Goal: Information Seeking & Learning: Understand process/instructions

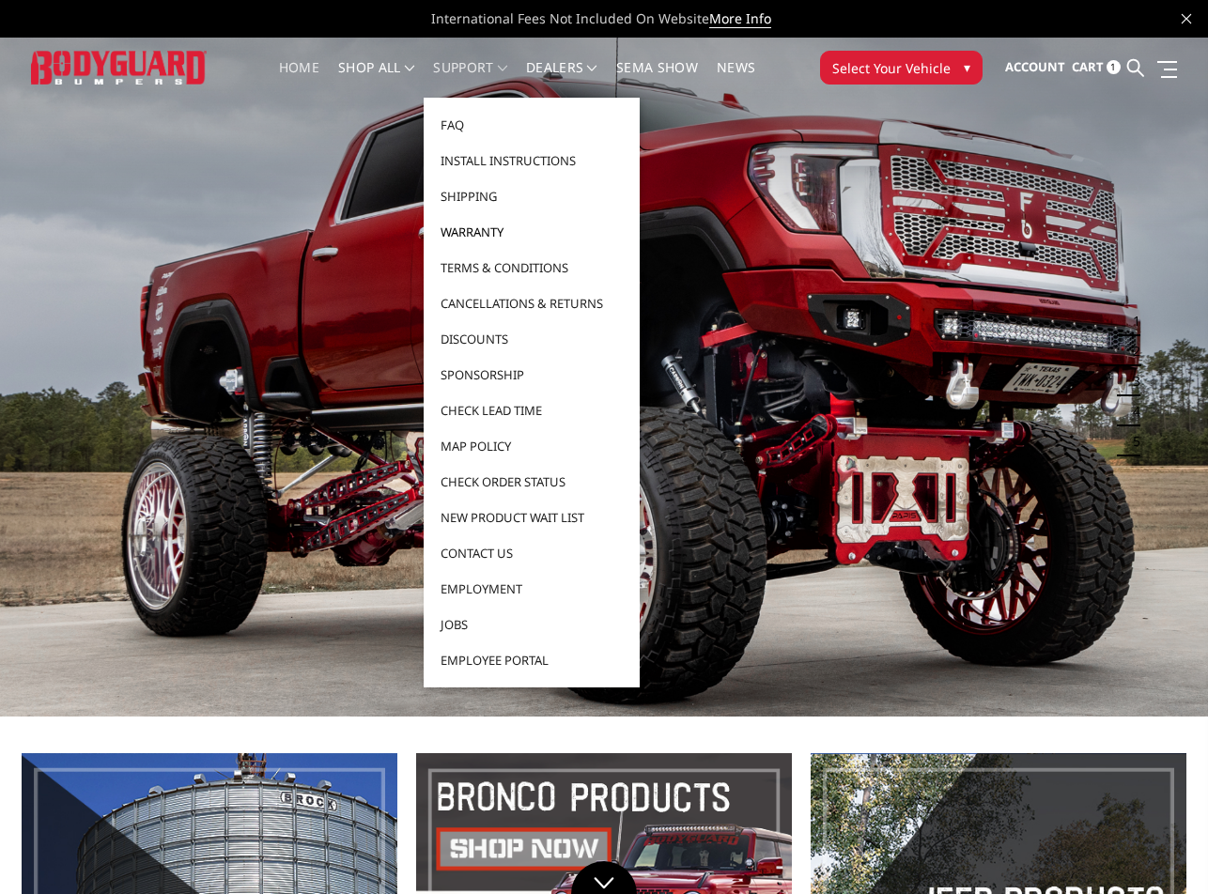
click at [481, 224] on link "Warranty" at bounding box center [531, 232] width 201 height 36
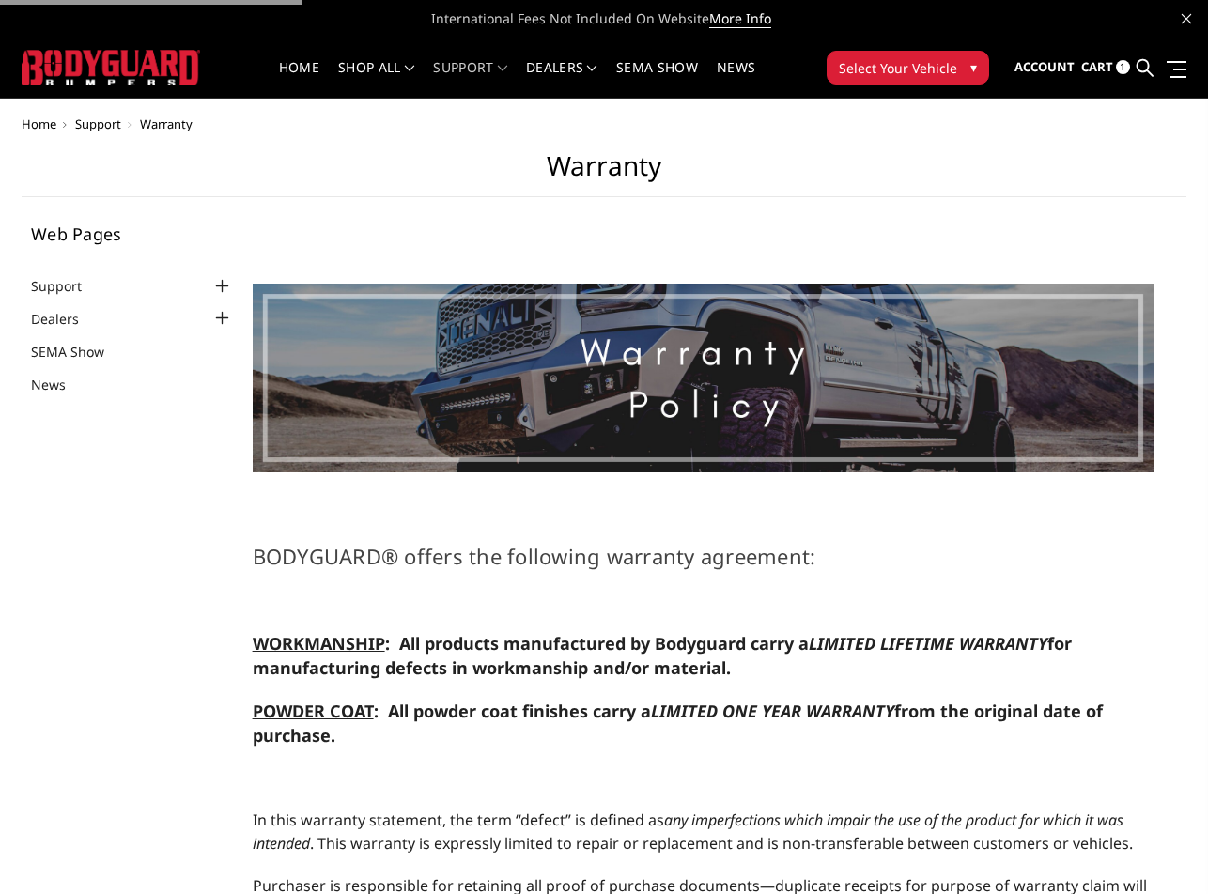
select select "US"
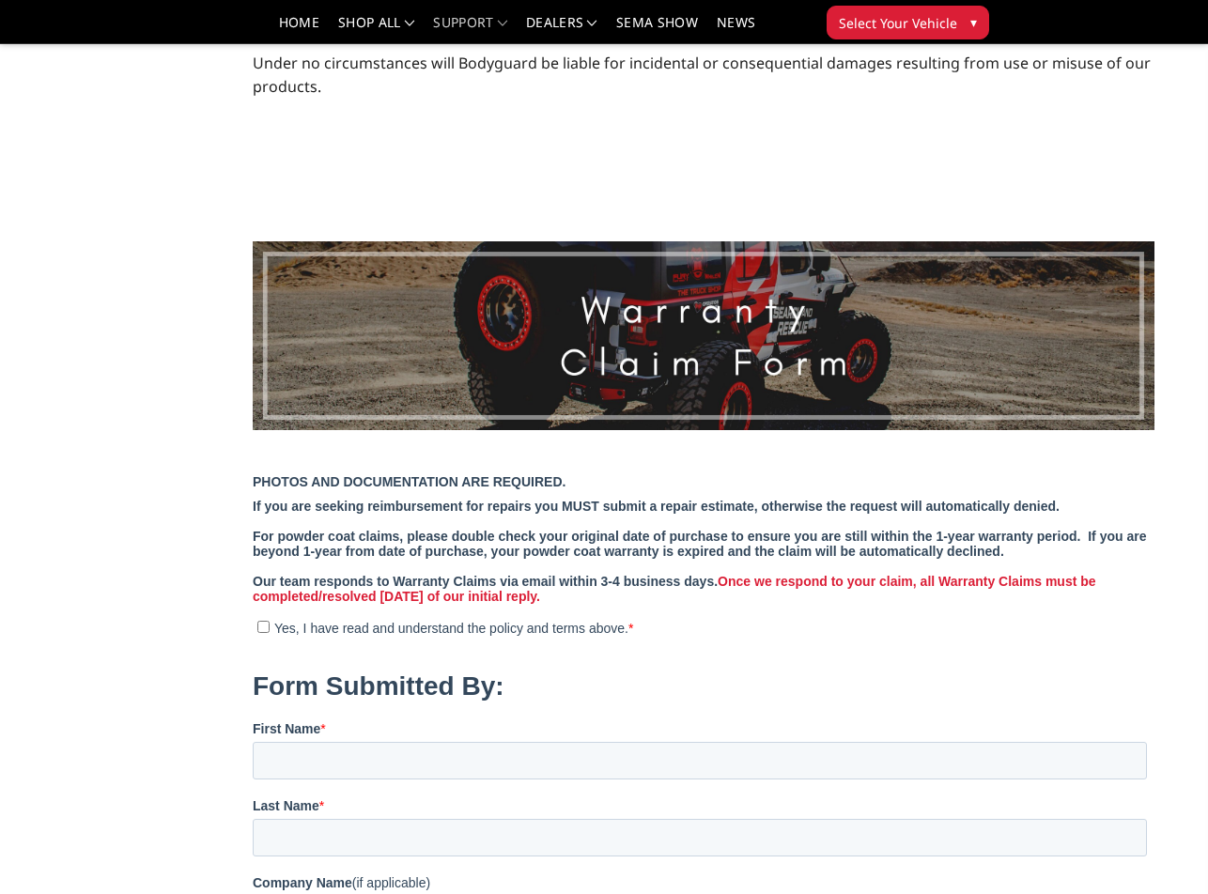
scroll to position [1753, 0]
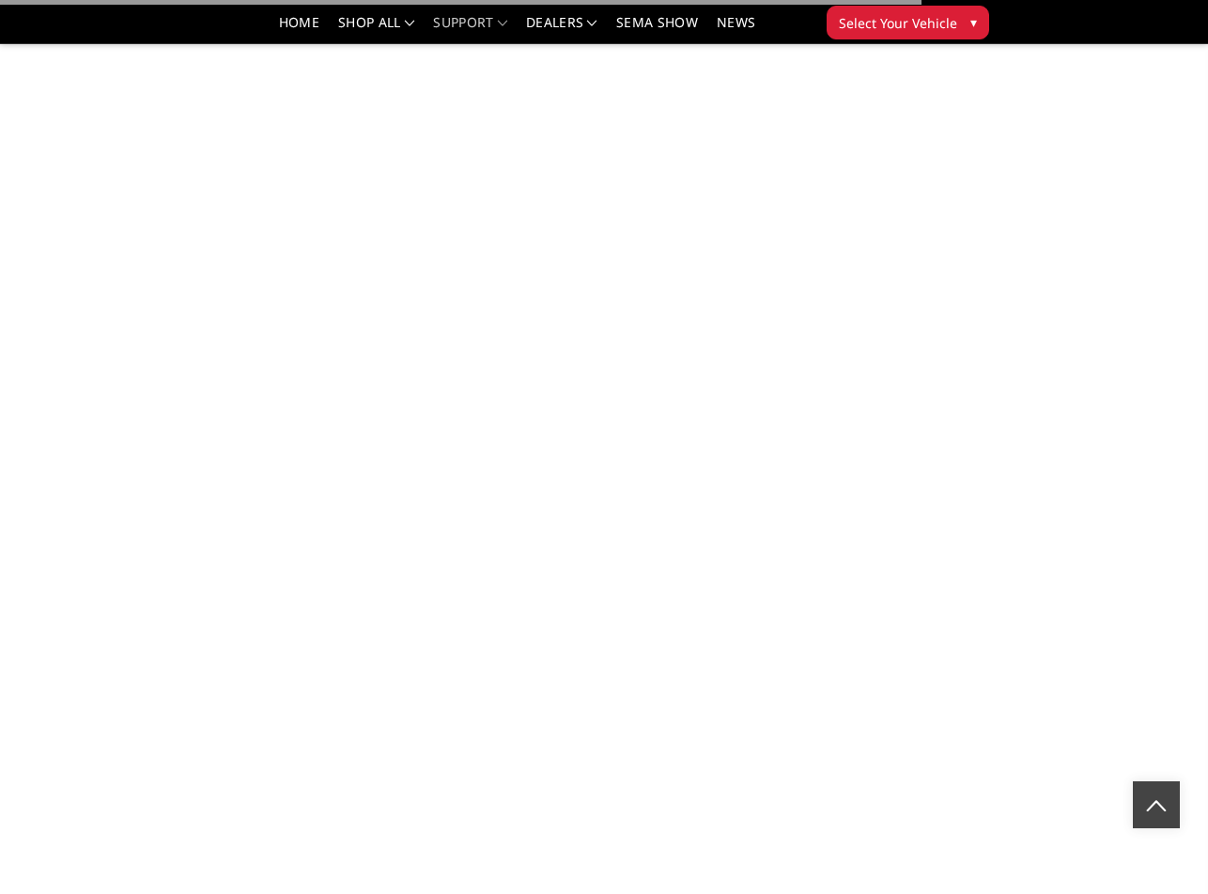
select select "US"
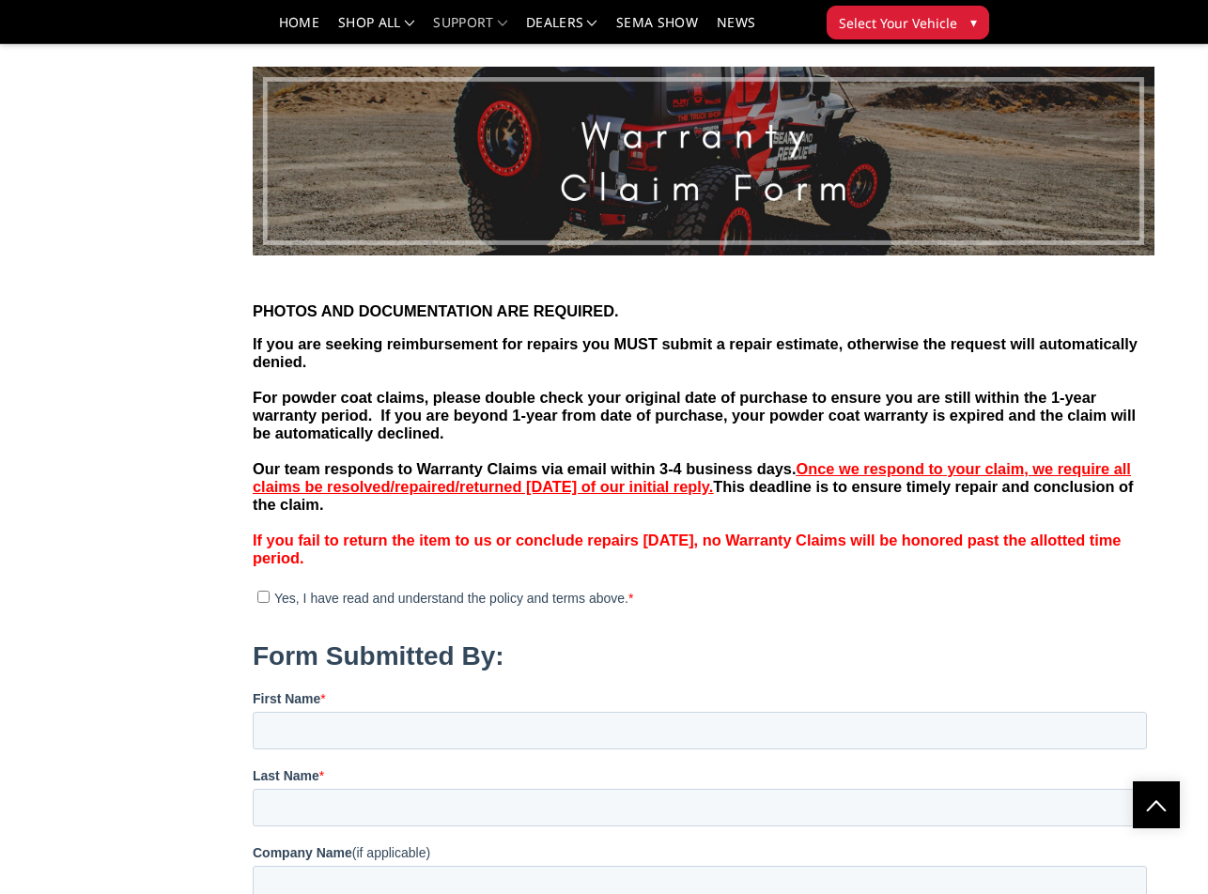
scroll to position [1753, 0]
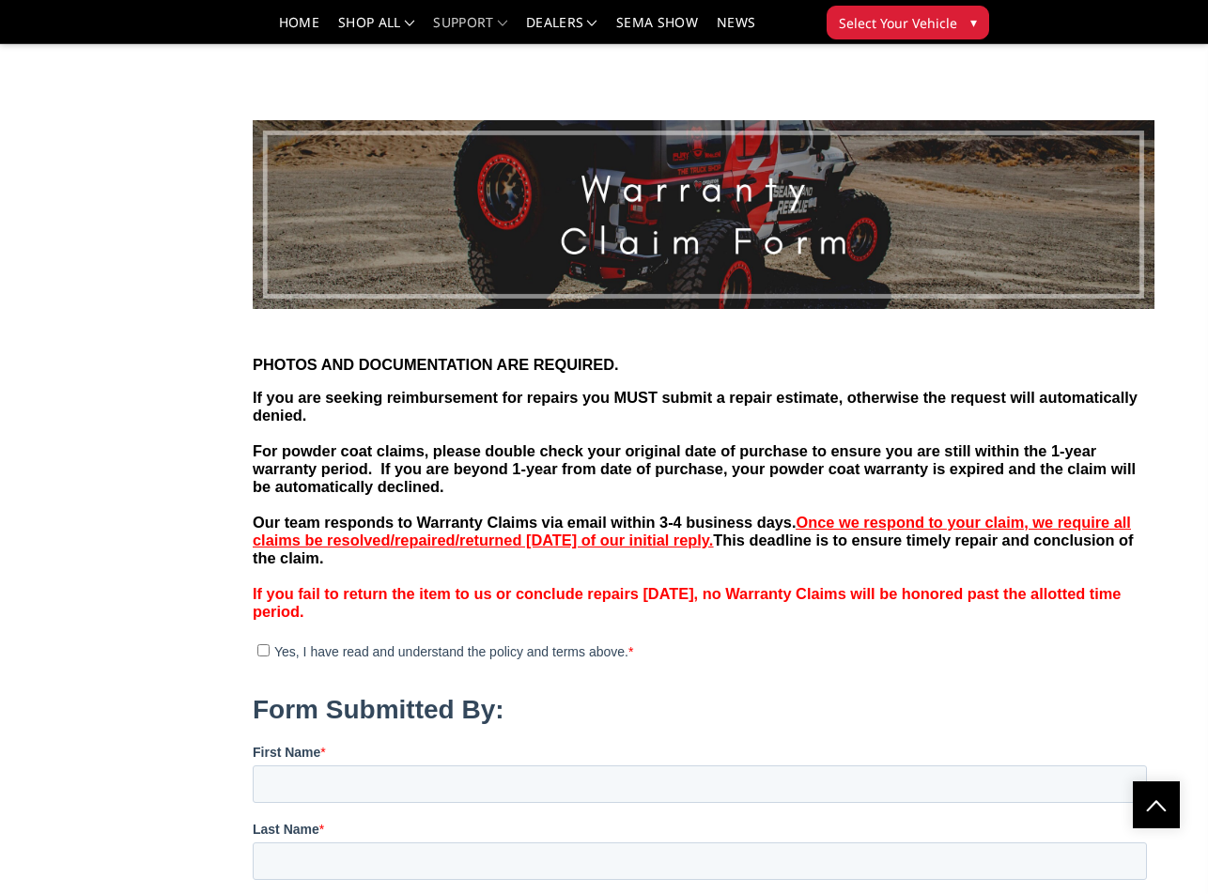
drag, startPoint x: 887, startPoint y: 554, endPoint x: 951, endPoint y: 659, distance: 123.0
click at [951, 620] on h3 "If you are seeking reimbursement for repairs you MUST submit a repair estimate,…" at bounding box center [703, 504] width 902 height 232
copy strong "Once we respond to your claim, we require all claims be resolved/repaired/retur…"
